Goal: Check status

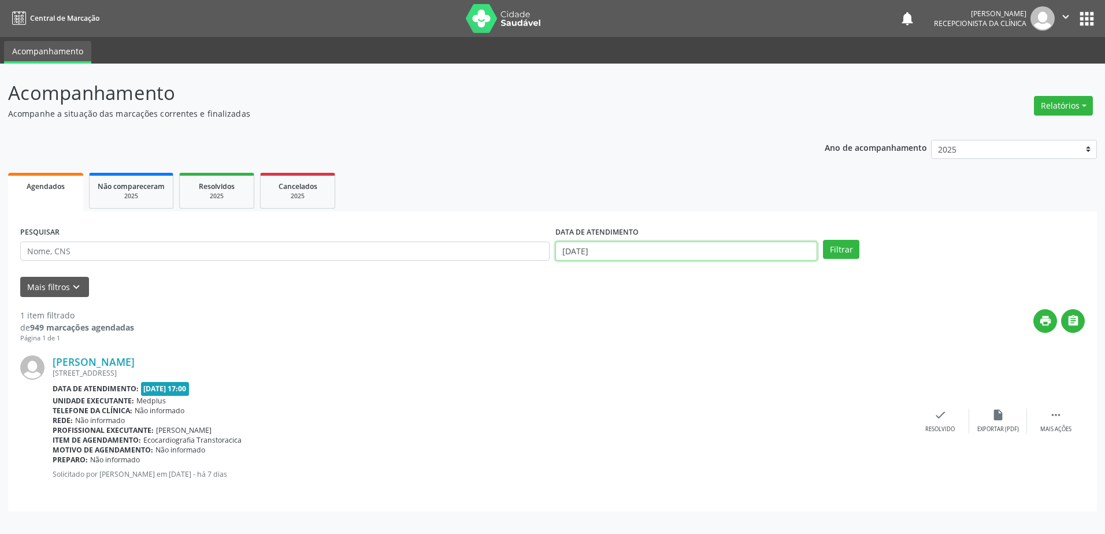
click at [601, 254] on body "Central de Marcação notifications [PERSON_NAME] Recepcionista da clínica  Conf…" at bounding box center [552, 267] width 1105 height 534
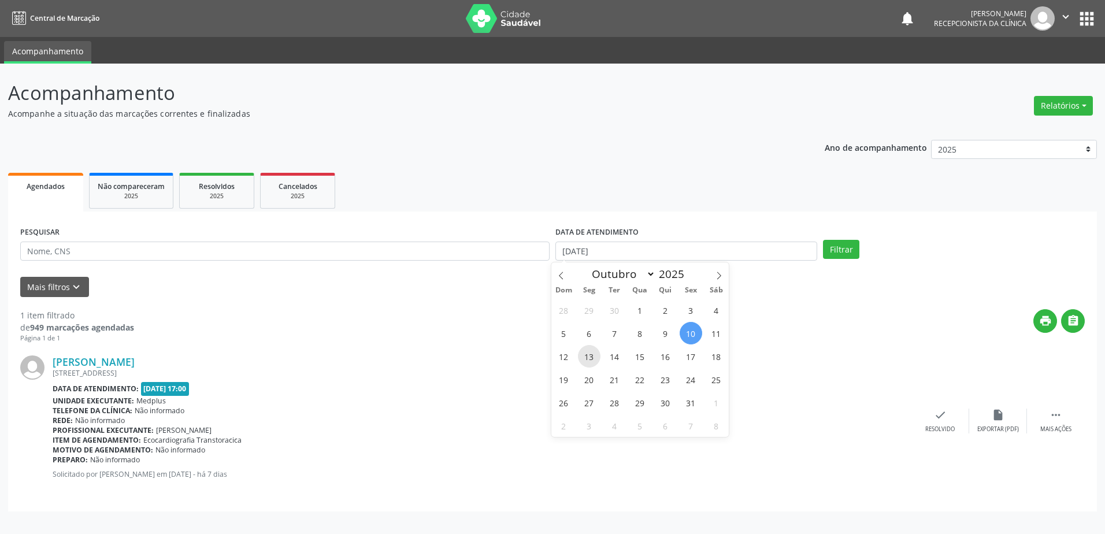
click at [586, 364] on span "13" at bounding box center [589, 356] width 23 height 23
click at [592, 356] on div "[PERSON_NAME]" at bounding box center [482, 361] width 859 height 13
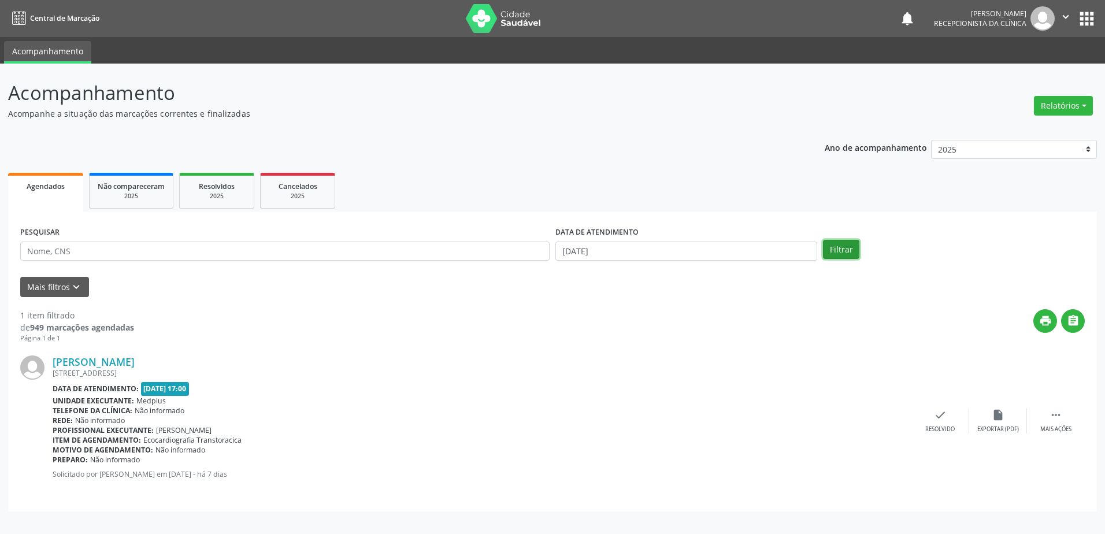
click at [849, 253] on button "Filtrar" at bounding box center [841, 250] width 36 height 20
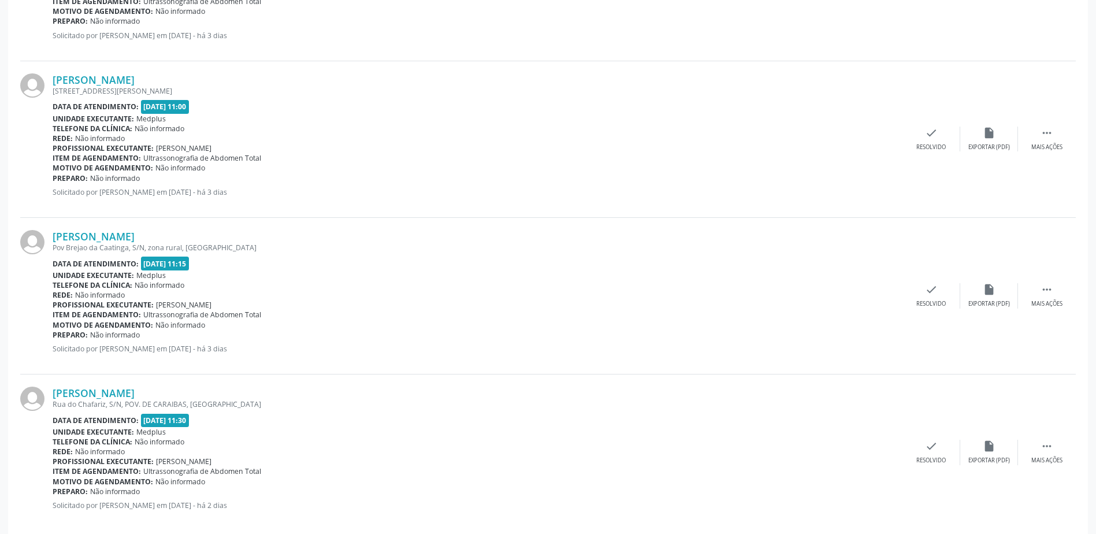
scroll to position [2212, 0]
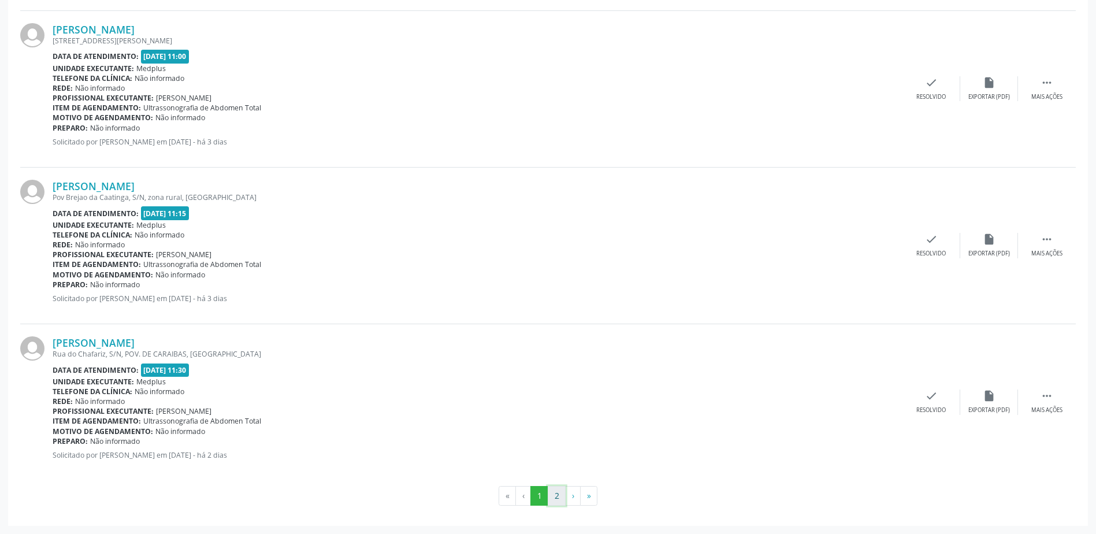
click at [551, 496] on button "2" at bounding box center [557, 496] width 18 height 20
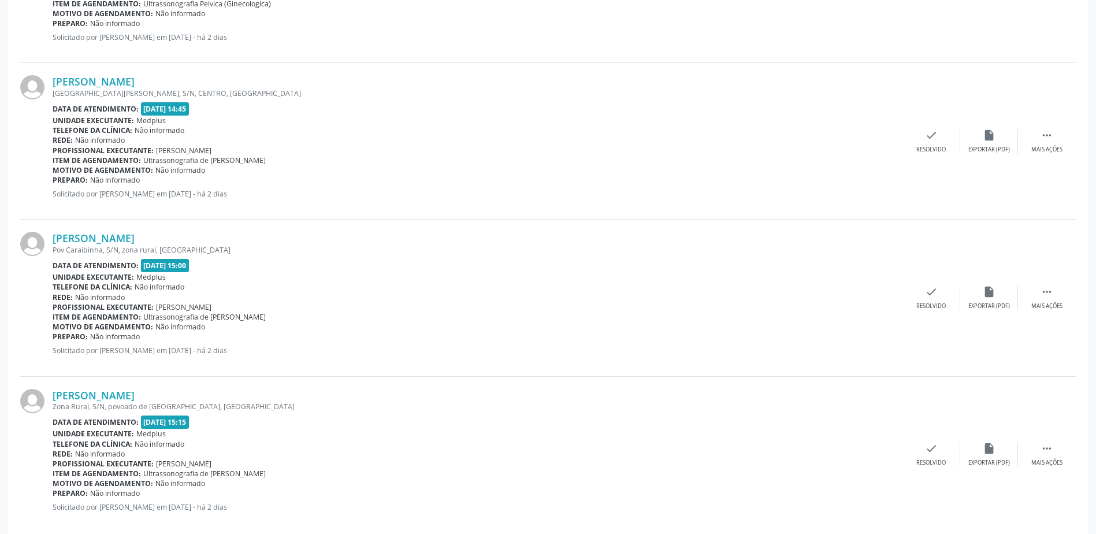
scroll to position [1428, 0]
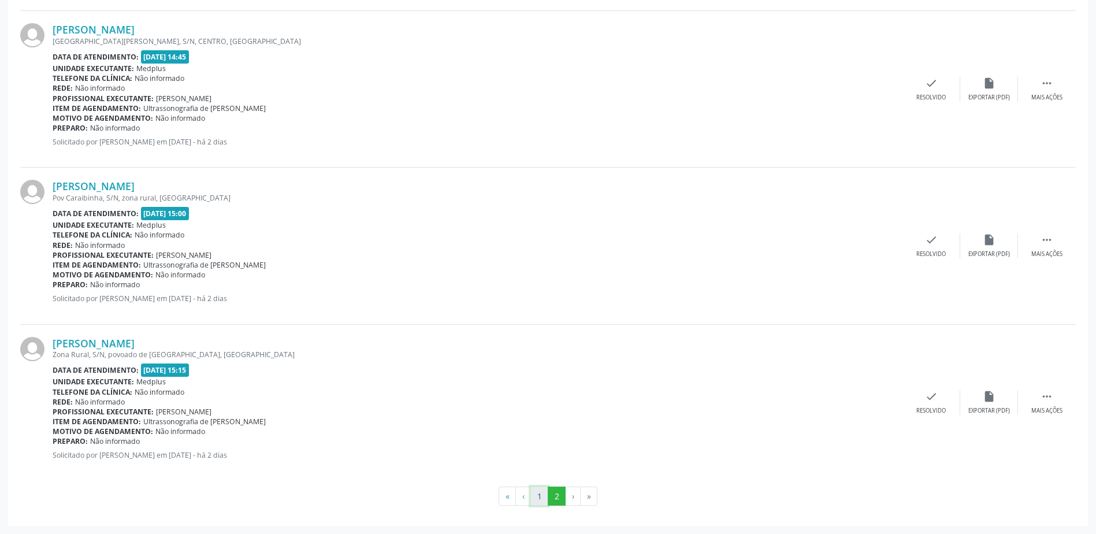
click at [541, 492] on button "1" at bounding box center [539, 496] width 18 height 20
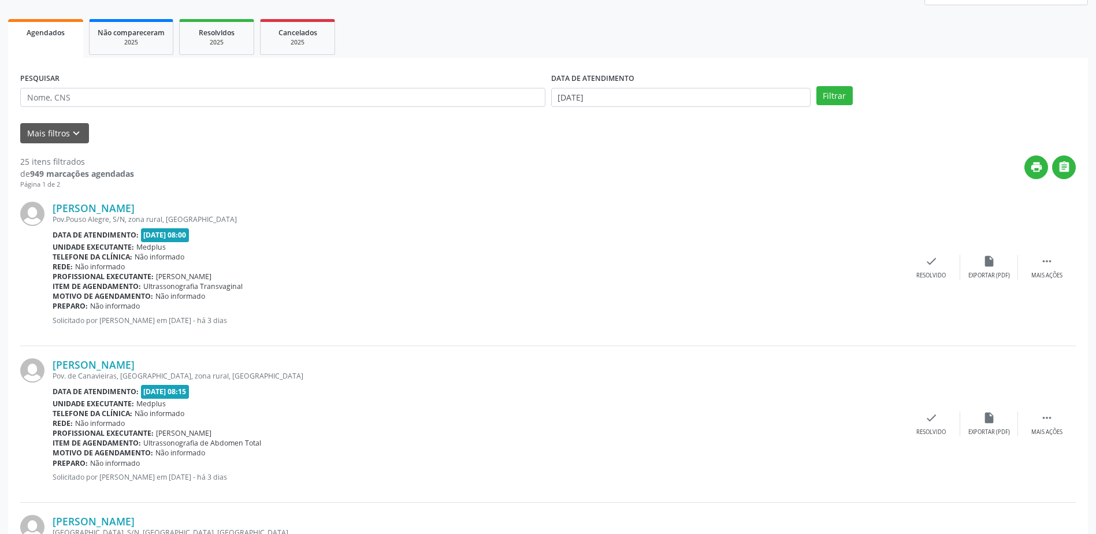
scroll to position [58, 0]
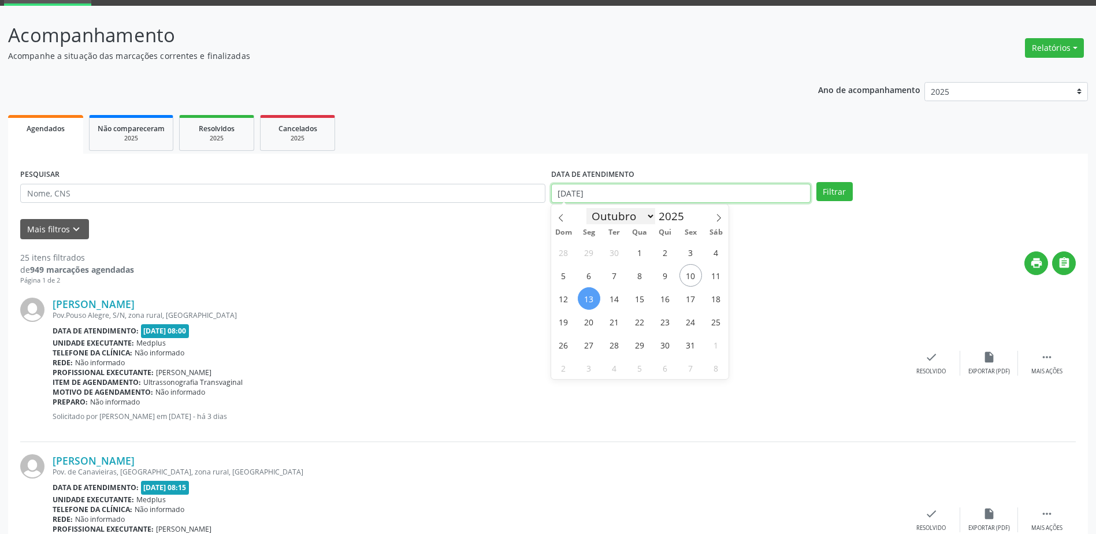
click at [590, 197] on body "Central de Marcação notifications [PERSON_NAME] Recepcionista da clínica  Conf…" at bounding box center [548, 209] width 1096 height 534
click at [693, 277] on span "10" at bounding box center [690, 275] width 23 height 23
type input "[DATE]"
click at [693, 277] on span "10" at bounding box center [690, 275] width 23 height 23
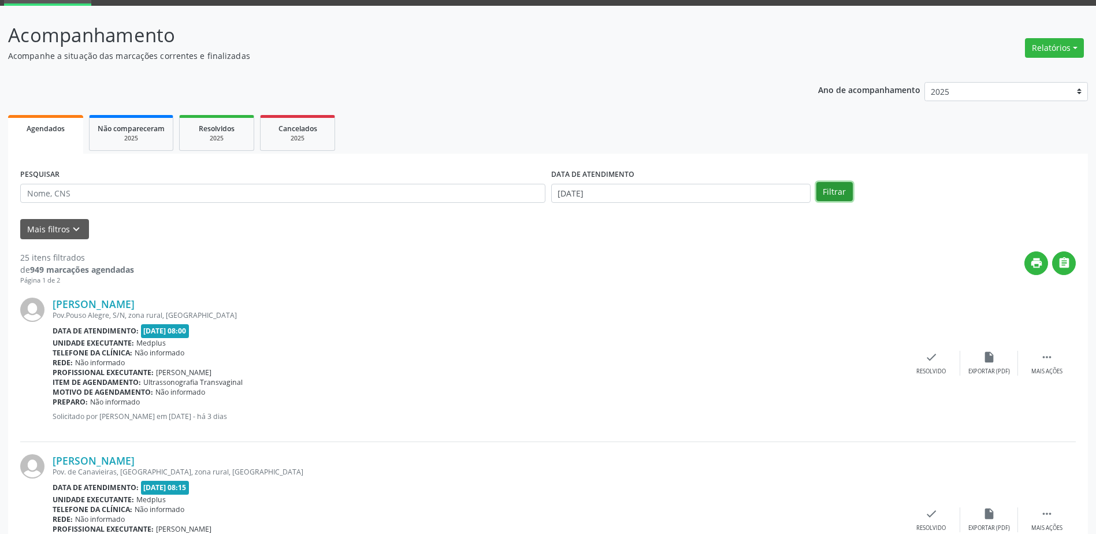
click at [827, 191] on button "Filtrar" at bounding box center [834, 192] width 36 height 20
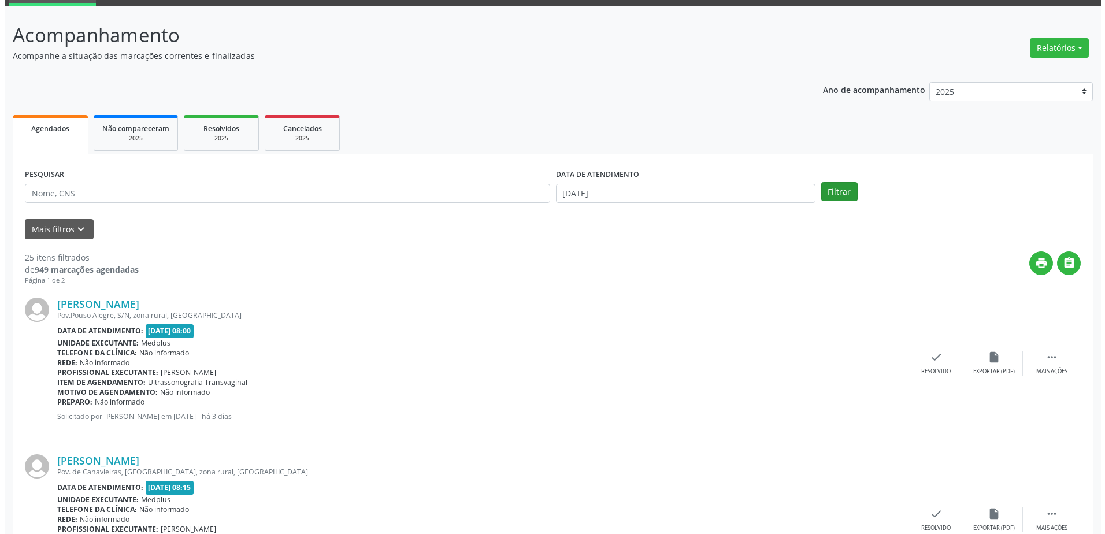
scroll to position [0, 0]
